Goal: Complete application form

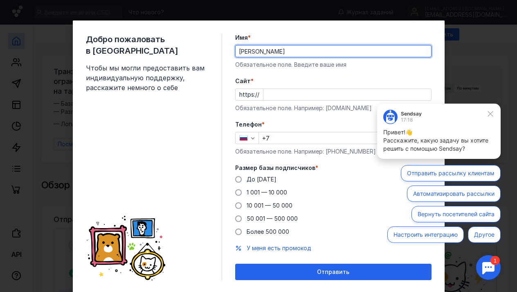
type input "[PERSON_NAME]"
click at [325, 70] on form "Имя * [PERSON_NAME] Обязательное поле. Введите ваше имя [PERSON_NAME] * https:/…" at bounding box center [333, 157] width 196 height 246
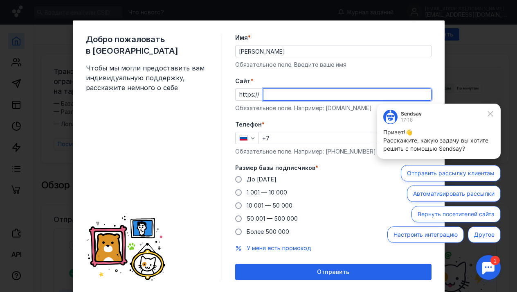
click at [280, 96] on input "Cайт *" at bounding box center [347, 94] width 168 height 11
paste input "[DOMAIN_NAME]"
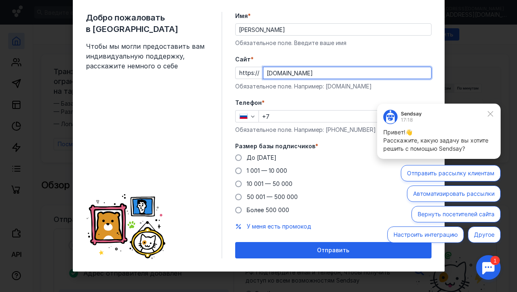
scroll to position [22, 0]
type input "[DOMAIN_NAME]"
click at [297, 122] on div "Телефон * +7 Обязательное поле. Например: [PHONE_NUMBER]" at bounding box center [333, 116] width 196 height 35
click at [295, 115] on input "+7" at bounding box center [345, 115] width 172 height 11
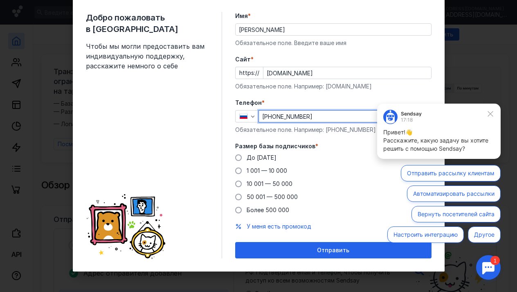
type input "[PHONE_NUMBER]"
click at [346, 128] on div "Обязательное поле. Например: [PHONE_NUMBER]" at bounding box center [333, 130] width 196 height 8
click at [489, 114] on icon at bounding box center [490, 113] width 7 height 7
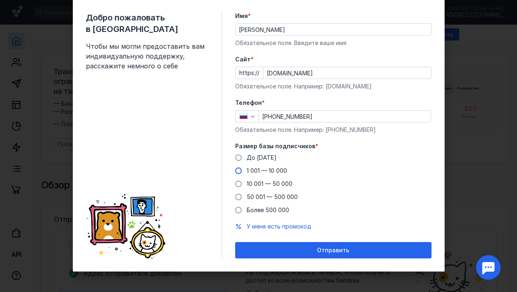
click at [239, 171] on span at bounding box center [238, 170] width 7 height 7
click at [0, 0] on input "1 001 — 10 000" at bounding box center [0, 0] width 0 height 0
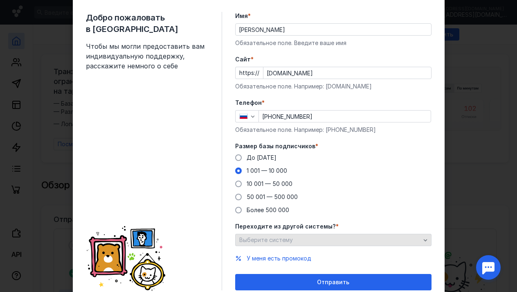
click at [276, 240] on span "Выберите систему" at bounding box center [266, 239] width 54 height 7
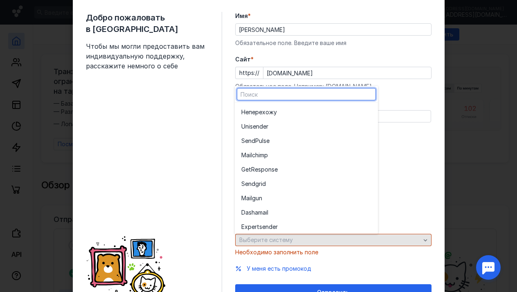
click at [419, 240] on div "Выберите систему" at bounding box center [329, 239] width 185 height 7
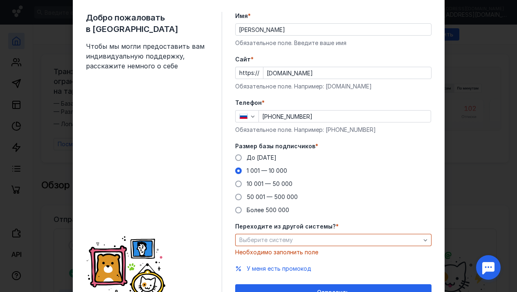
click at [336, 223] on span "*" at bounding box center [337, 226] width 3 height 8
click at [317, 225] on span "Переходите из другой системы?" at bounding box center [285, 226] width 101 height 8
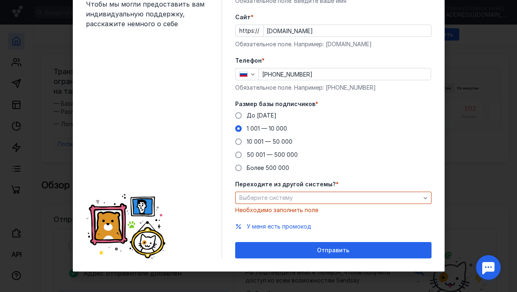
scroll to position [64, 0]
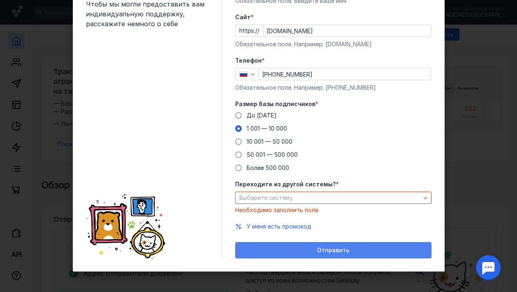
click at [318, 251] on span "Отправить" at bounding box center [333, 250] width 32 height 7
click at [333, 248] on span "Отправить" at bounding box center [333, 250] width 32 height 7
click at [324, 247] on span "Отправить" at bounding box center [333, 250] width 32 height 7
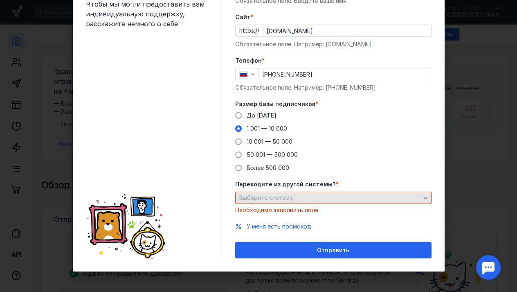
click at [398, 202] on div "Выберите систему" at bounding box center [333, 197] width 196 height 12
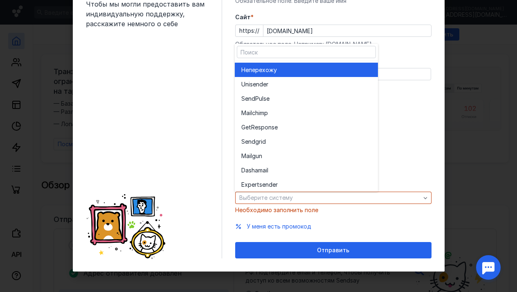
click at [299, 67] on div "Не перехожу" at bounding box center [306, 70] width 130 height 8
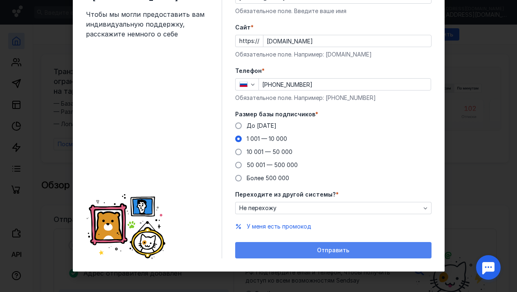
click at [298, 246] on div "Отправить" at bounding box center [333, 250] width 196 height 16
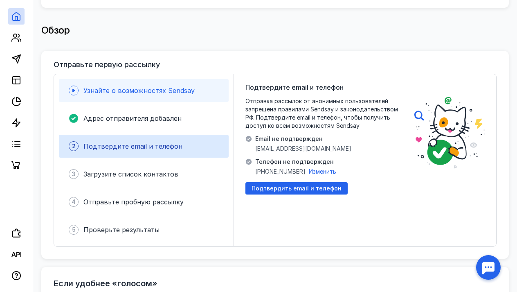
scroll to position [153, 0]
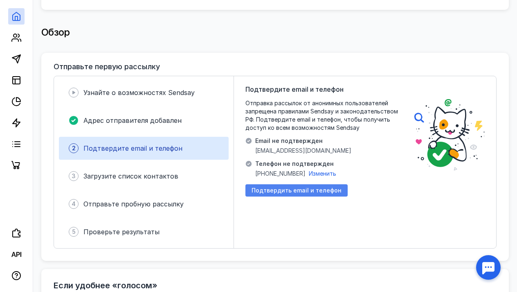
click at [278, 187] on span "Подтвердить email и телефон" at bounding box center [297, 190] width 90 height 7
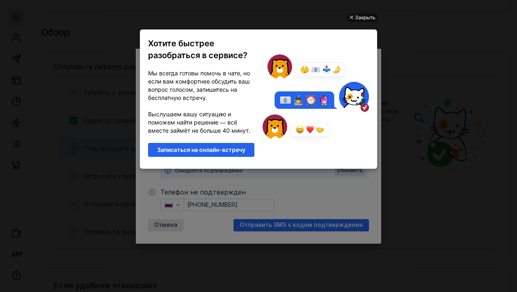
scroll to position [0, 0]
